Goal: Transaction & Acquisition: Purchase product/service

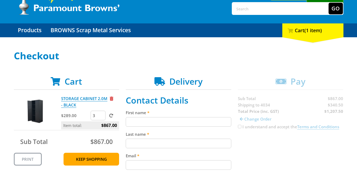
scroll to position [30, 0]
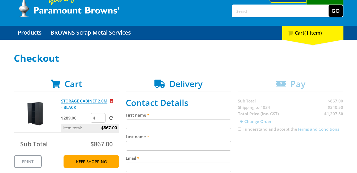
type input "4"
click at [101, 116] on input "4" at bounding box center [98, 118] width 15 height 10
click at [110, 118] on span at bounding box center [111, 118] width 4 height 4
click at [0, 0] on input "submit" at bounding box center [0, 0] width 0 height 0
type input "3"
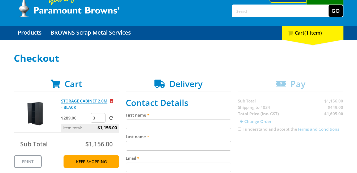
click at [101, 118] on input "3" at bounding box center [98, 118] width 15 height 10
click at [111, 116] on span at bounding box center [111, 118] width 4 height 4
click at [0, 0] on input "submit" at bounding box center [0, 0] width 0 height 0
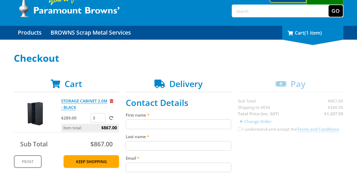
click at [302, 32] on div "1 Cart (1 item)" at bounding box center [312, 33] width 61 height 14
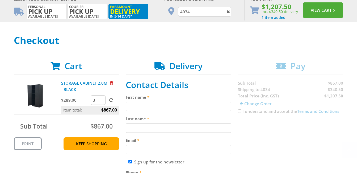
scroll to position [87, 0]
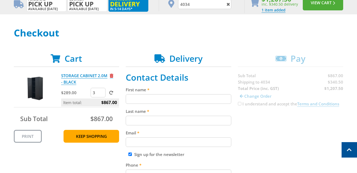
click at [111, 75] on span "Remove from cart" at bounding box center [111, 76] width 3 height 4
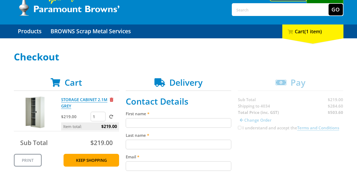
scroll to position [33, 0]
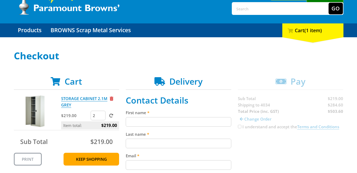
click at [101, 114] on input "2" at bounding box center [98, 115] width 15 height 10
click at [101, 114] on input "3" at bounding box center [98, 115] width 15 height 10
type input "4"
click at [101, 114] on input "4" at bounding box center [98, 115] width 15 height 10
click at [111, 115] on span at bounding box center [111, 115] width 4 height 4
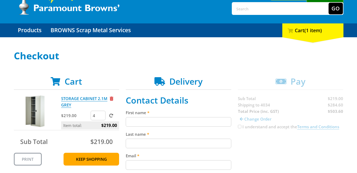
click at [0, 0] on input "submit" at bounding box center [0, 0] width 0 height 0
